Goal: Task Accomplishment & Management: Use online tool/utility

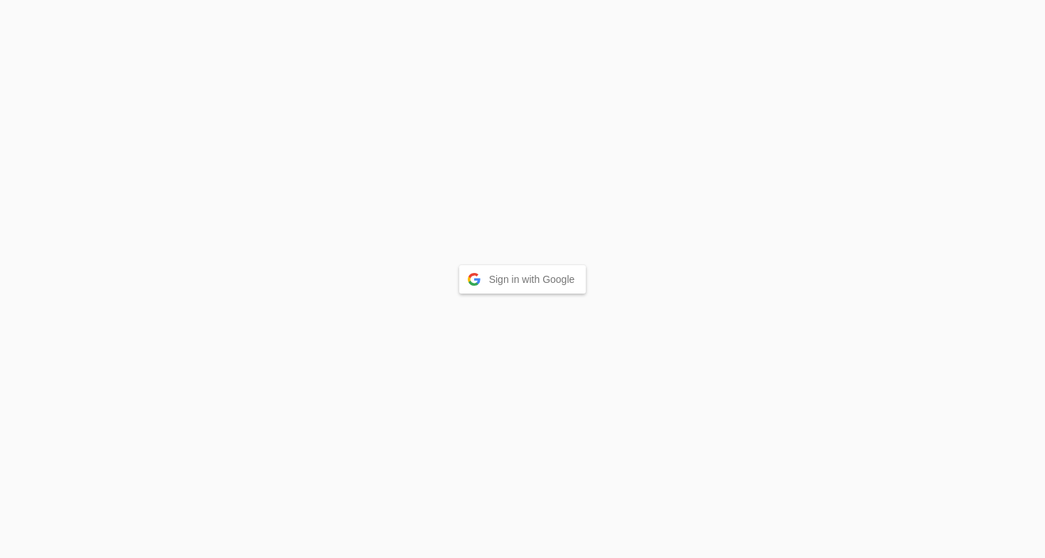
click at [511, 275] on button "Sign in with Google" at bounding box center [522, 279] width 127 height 28
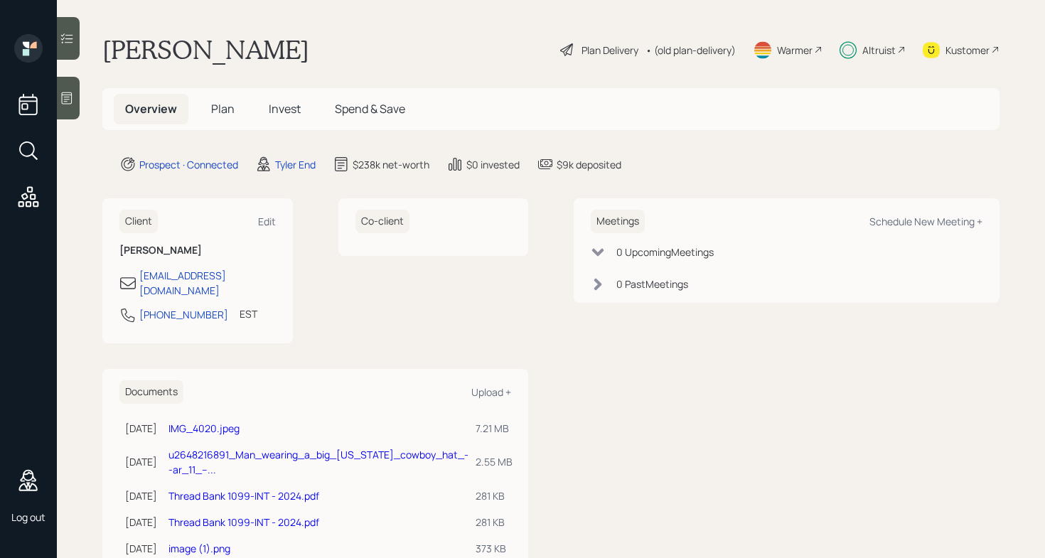
click at [394, 52] on div "[PERSON_NAME] Plan Delivery • (old plan-delivery) Warmer Altruist Kustomer" at bounding box center [550, 49] width 897 height 31
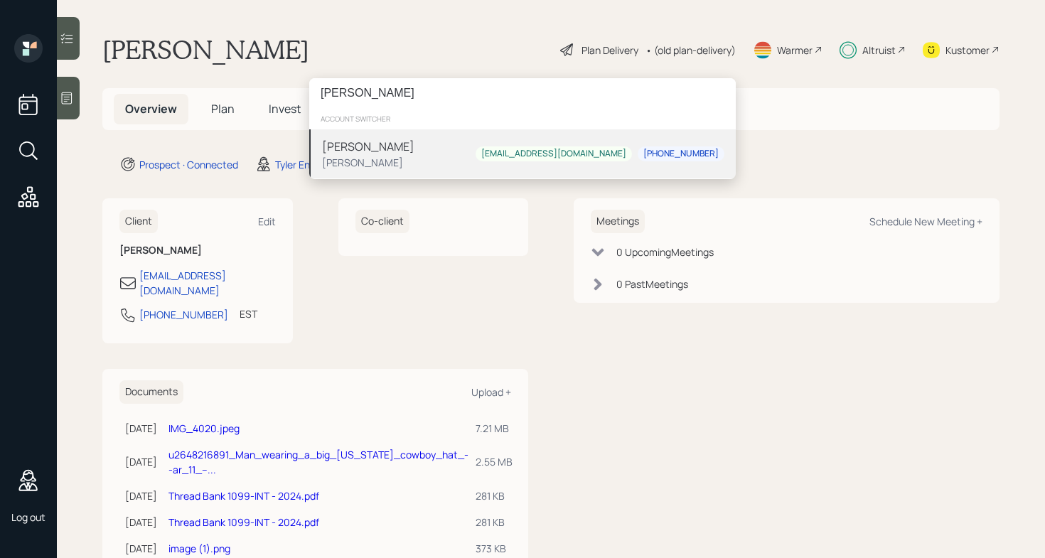
type input "[PERSON_NAME]"
